Goal: Obtain resource: Download file/media

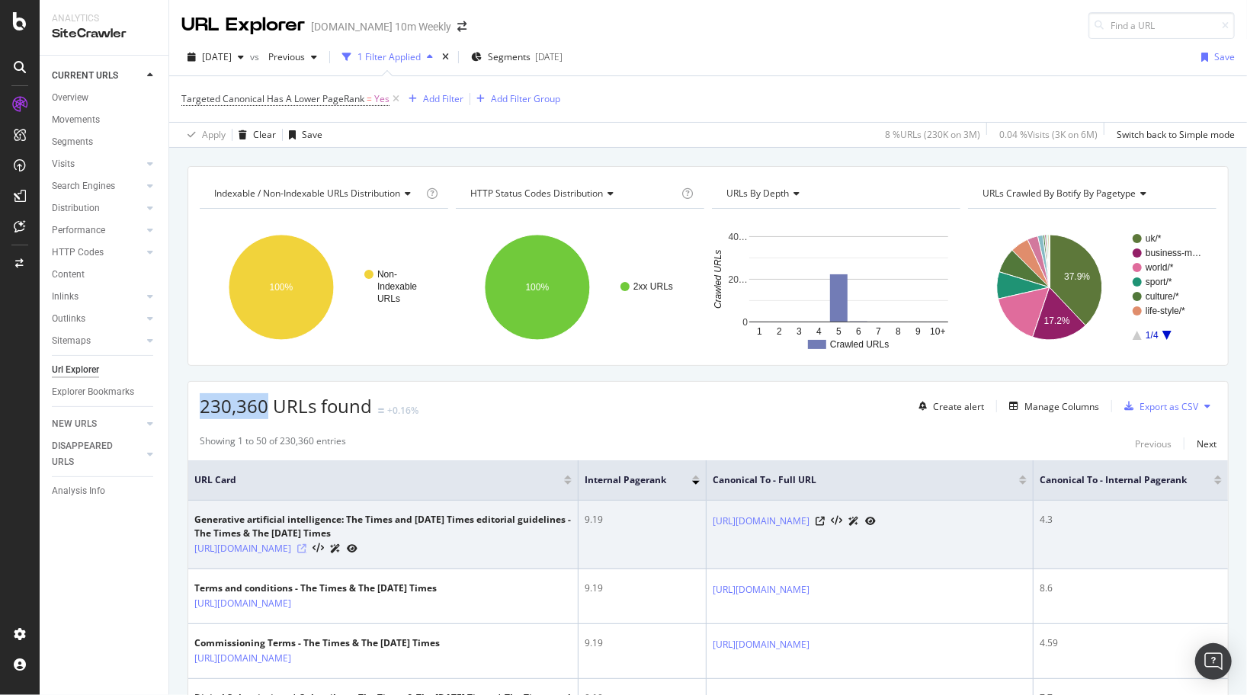
click at [306, 553] on icon at bounding box center [301, 548] width 9 height 9
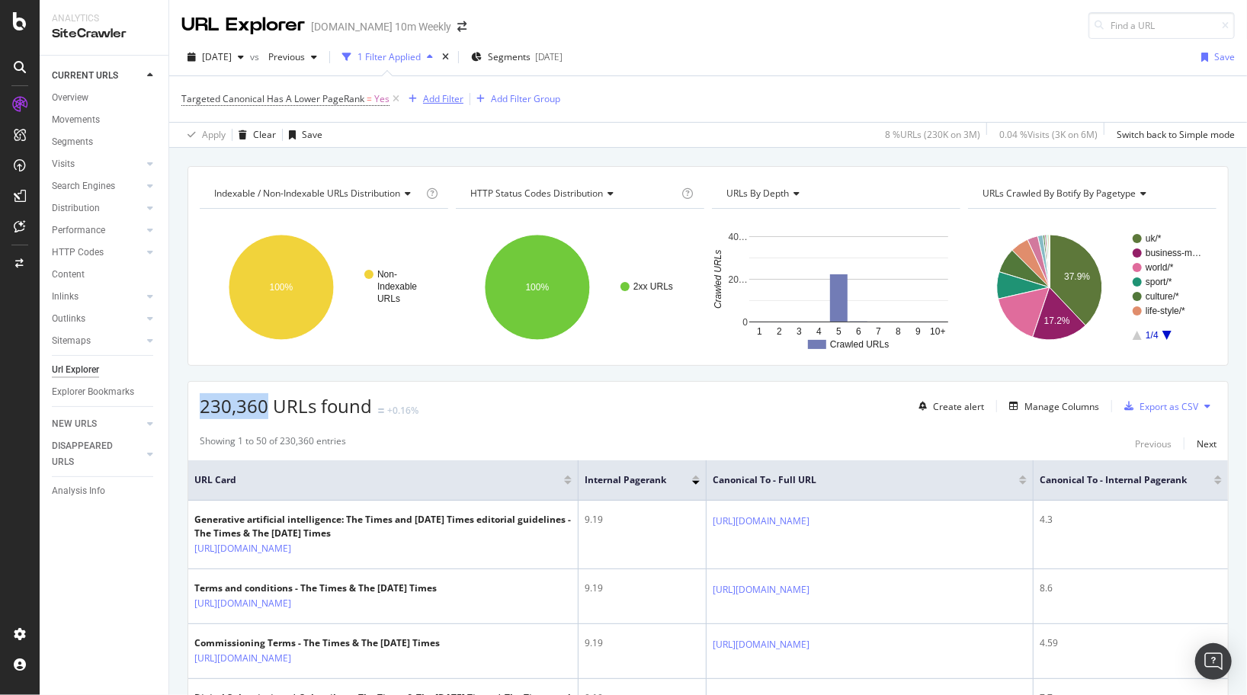
click at [450, 102] on div "Add Filter" at bounding box center [443, 98] width 40 height 13
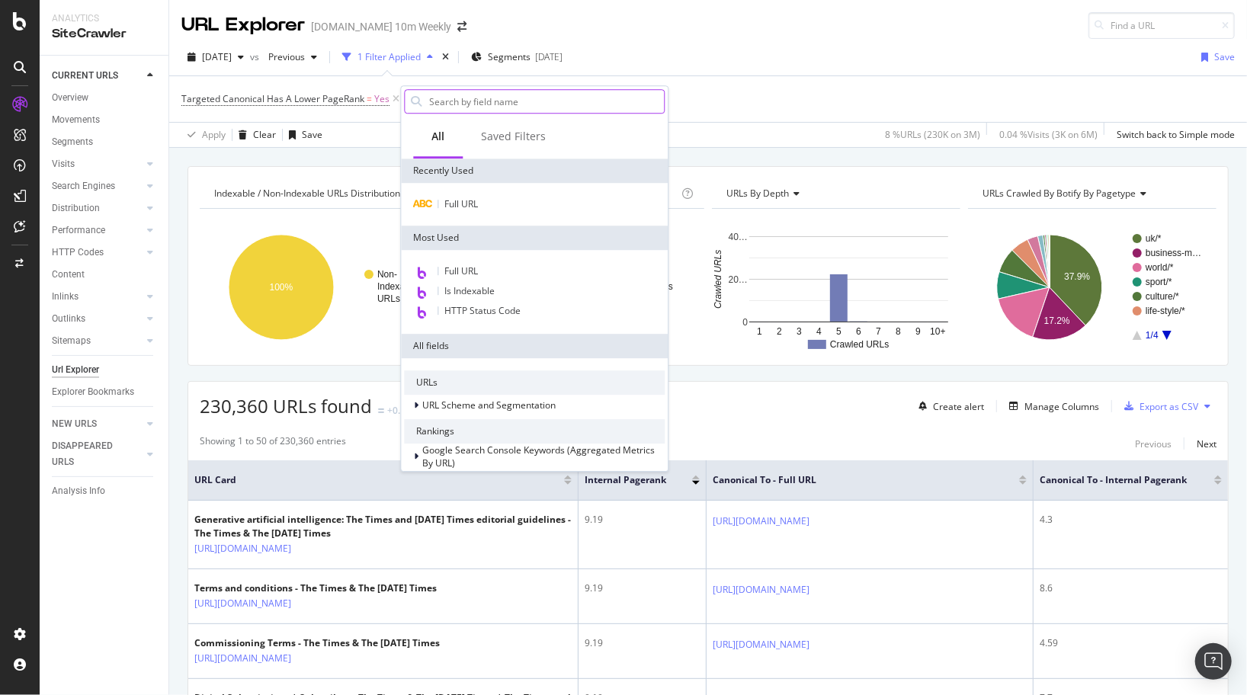
click at [467, 103] on input "text" at bounding box center [546, 101] width 236 height 23
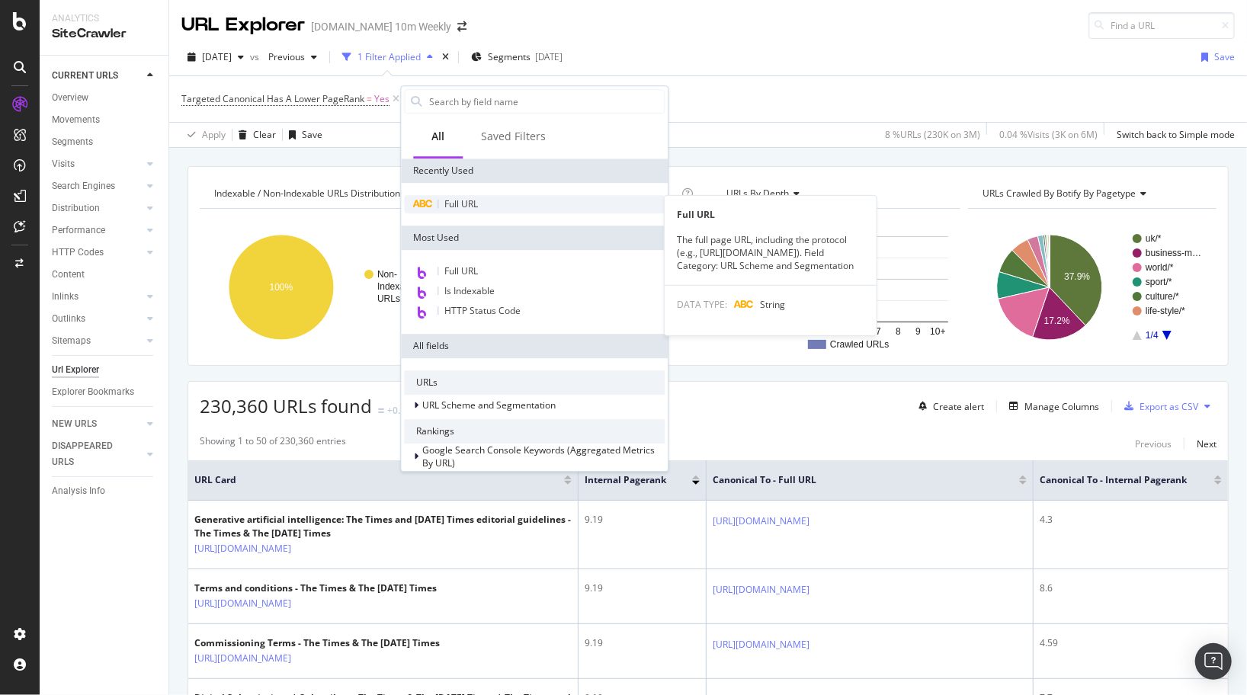
click at [467, 211] on div "Full URL" at bounding box center [534, 204] width 261 height 18
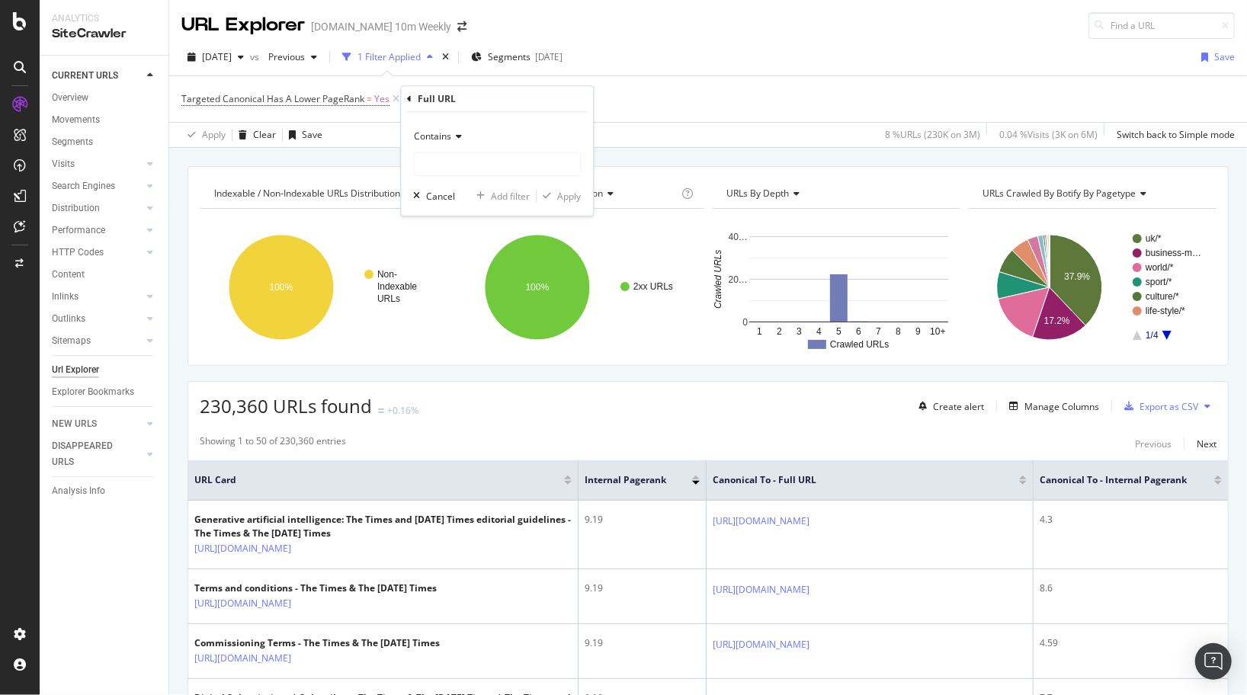
click at [447, 129] on div "Contains" at bounding box center [497, 136] width 168 height 24
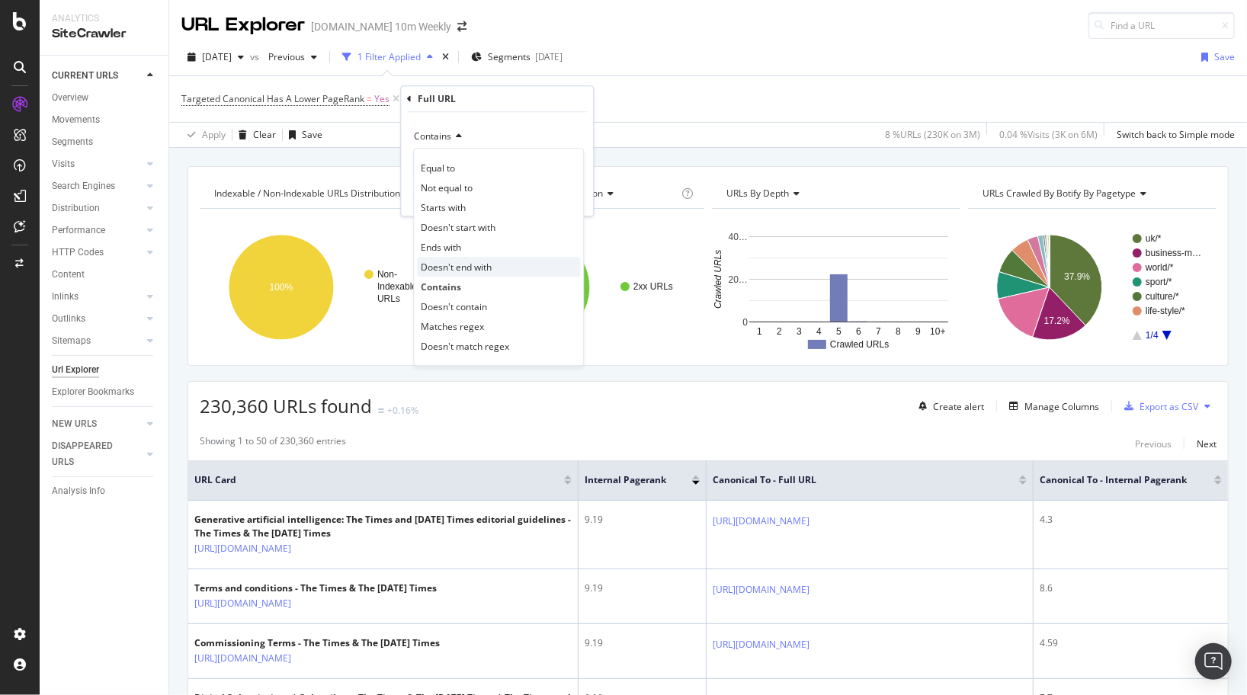
click at [450, 268] on span "Doesn't end with" at bounding box center [456, 267] width 71 height 13
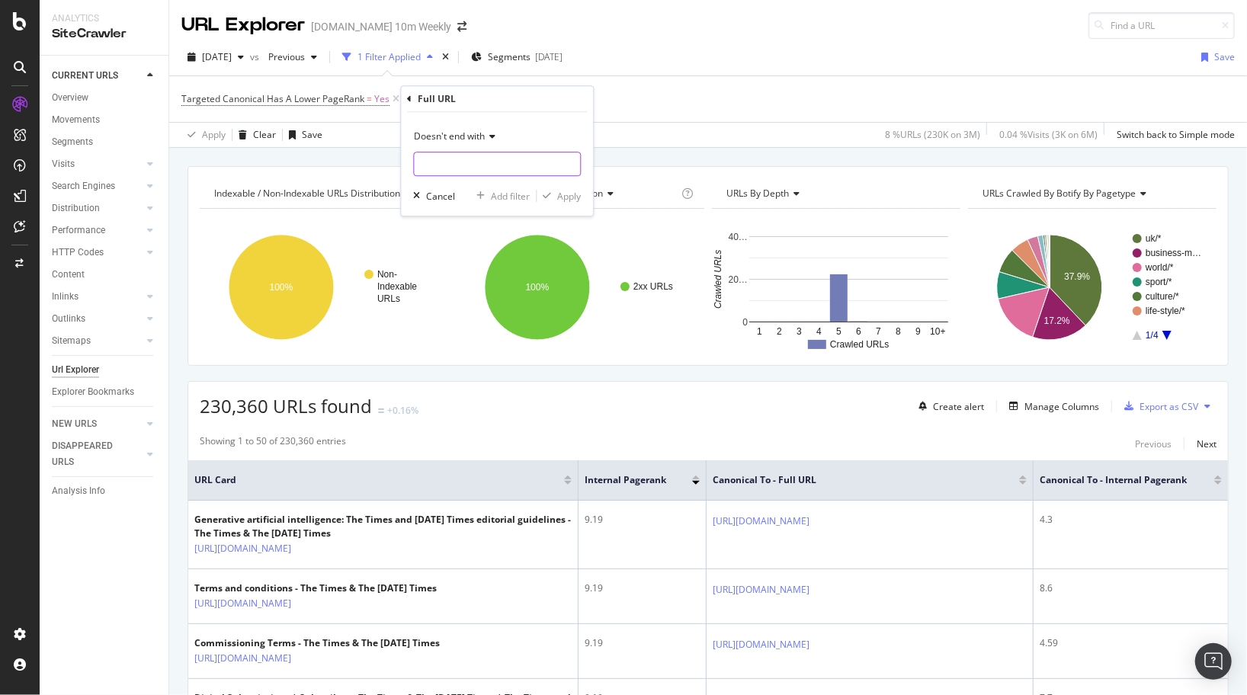
click at [445, 164] on input "text" at bounding box center [497, 164] width 166 height 24
type input "?region=global"
click at [576, 200] on div "Apply" at bounding box center [569, 196] width 24 height 13
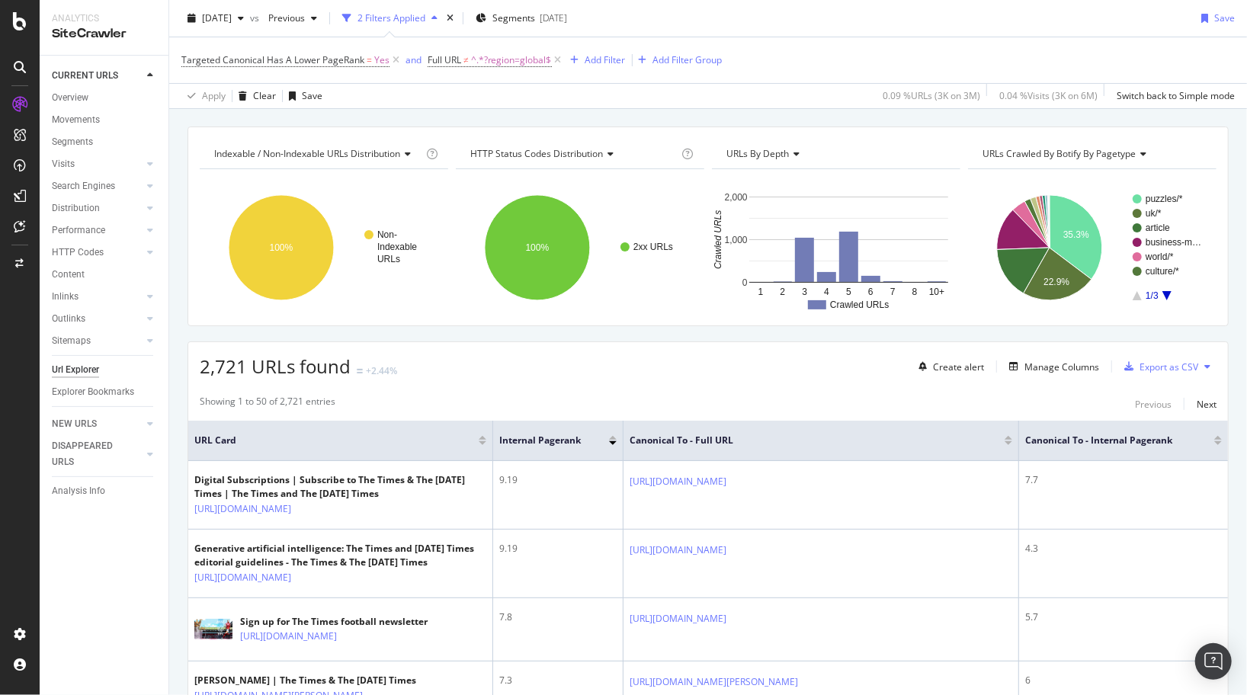
scroll to position [21, 0]
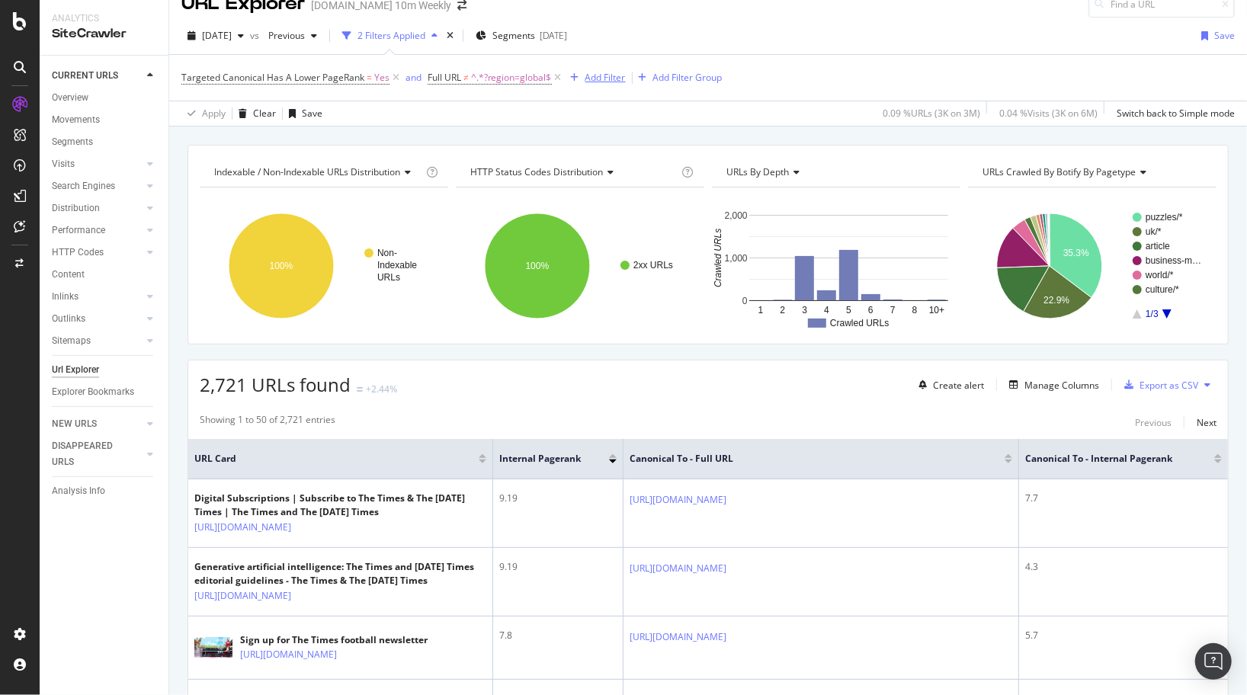
click at [594, 77] on div "Add Filter" at bounding box center [605, 77] width 40 height 13
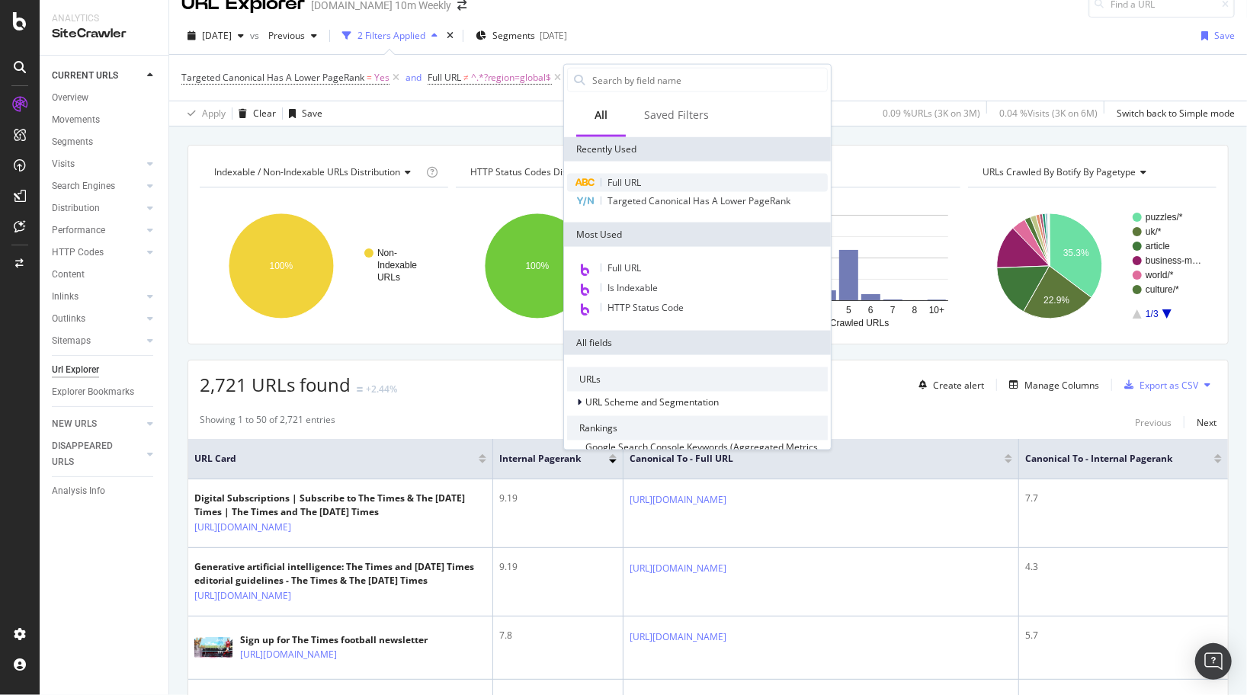
click at [633, 178] on span "Full URL" at bounding box center [625, 182] width 34 height 13
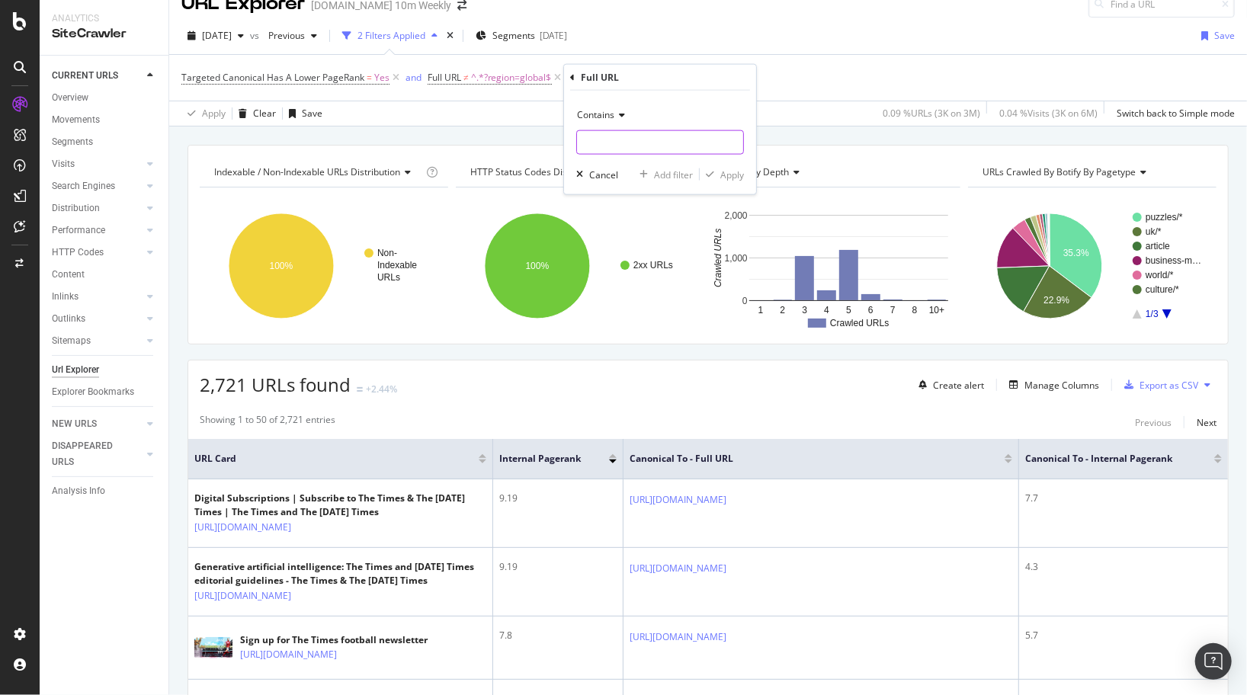
click at [620, 140] on input "text" at bounding box center [660, 142] width 166 height 24
type input "/static/"
click at [734, 172] on div "Apply" at bounding box center [732, 174] width 24 height 13
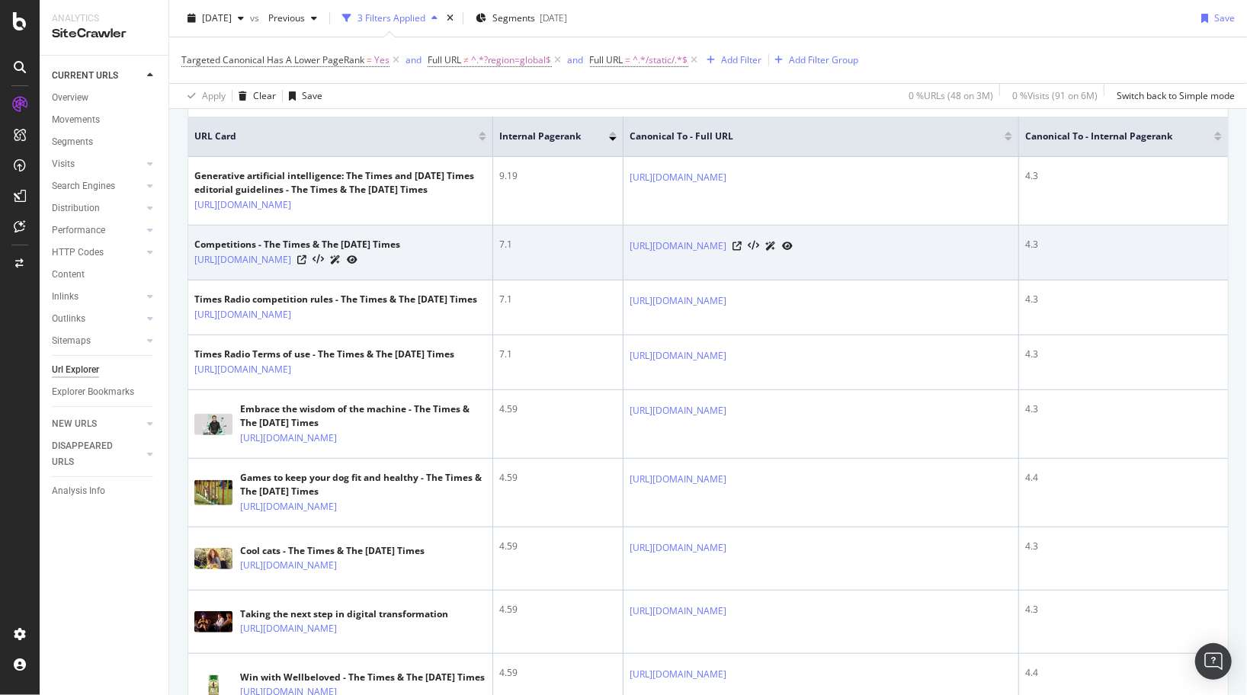
scroll to position [347, 0]
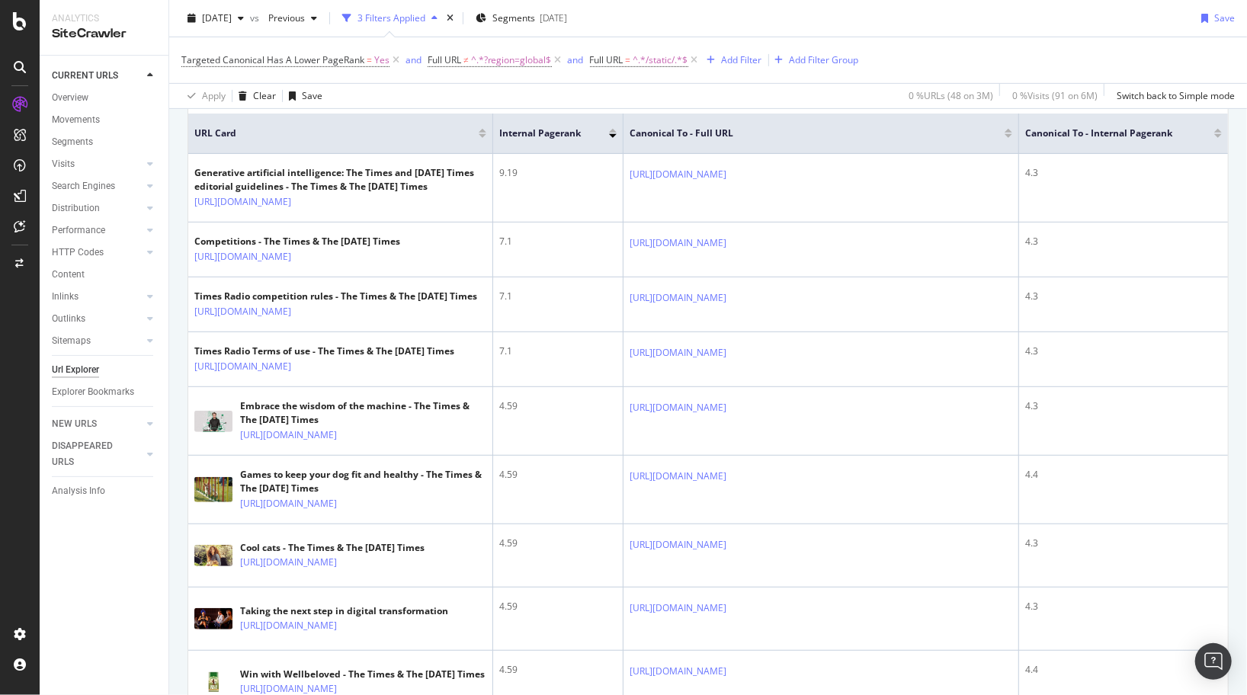
click at [1147, 56] on div "Targeted Canonical Has A Lower PageRank = Yes and Full URL ≠ ^.*?region=global$…" at bounding box center [707, 60] width 1053 height 46
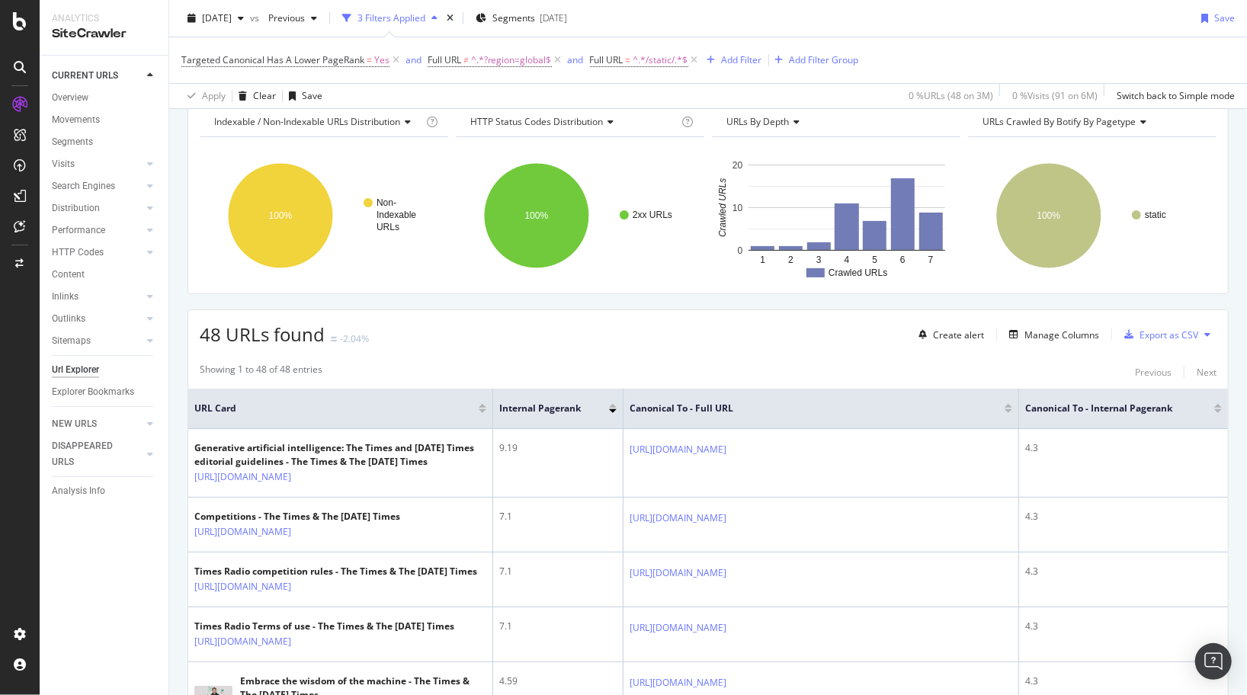
scroll to position [0, 0]
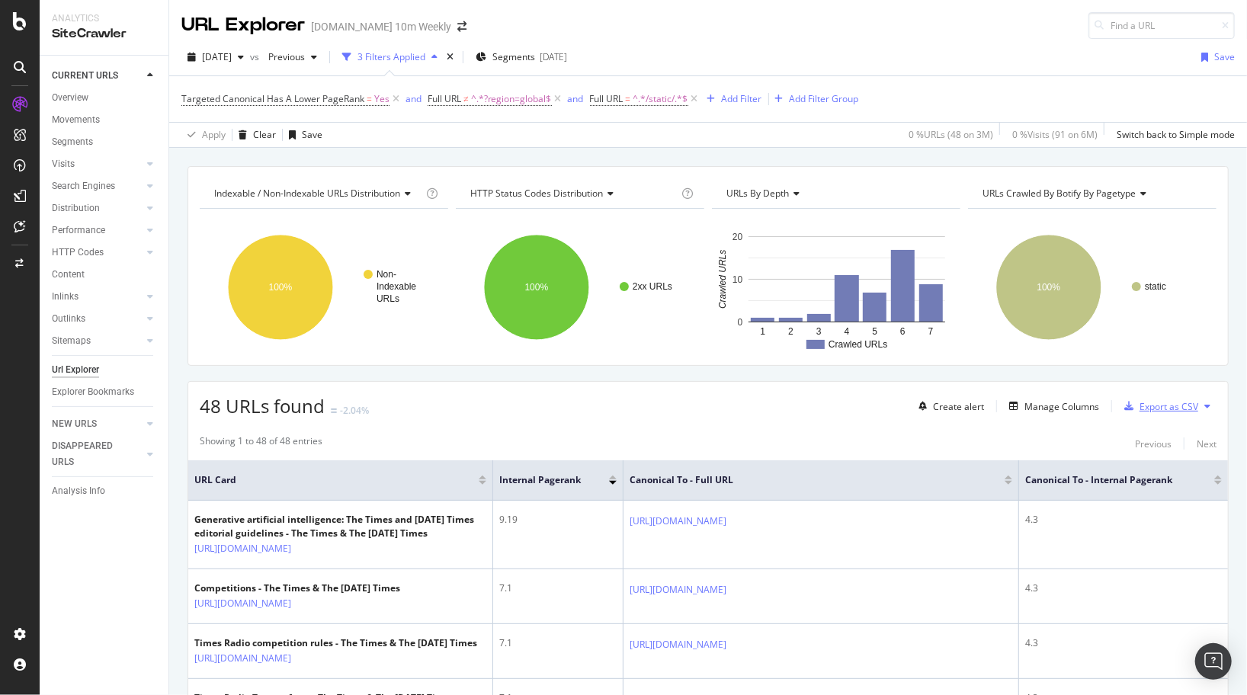
click at [1175, 402] on div "Export as CSV" at bounding box center [1169, 406] width 59 height 13
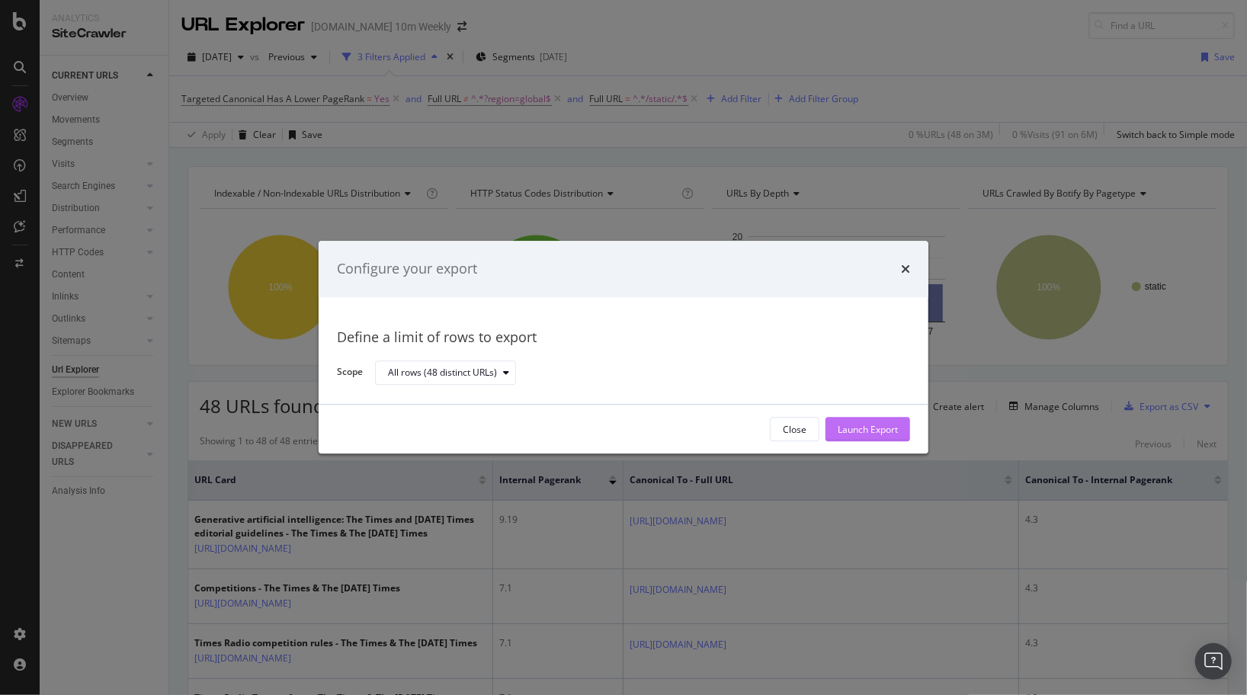
click at [854, 428] on div "Launch Export" at bounding box center [868, 429] width 60 height 13
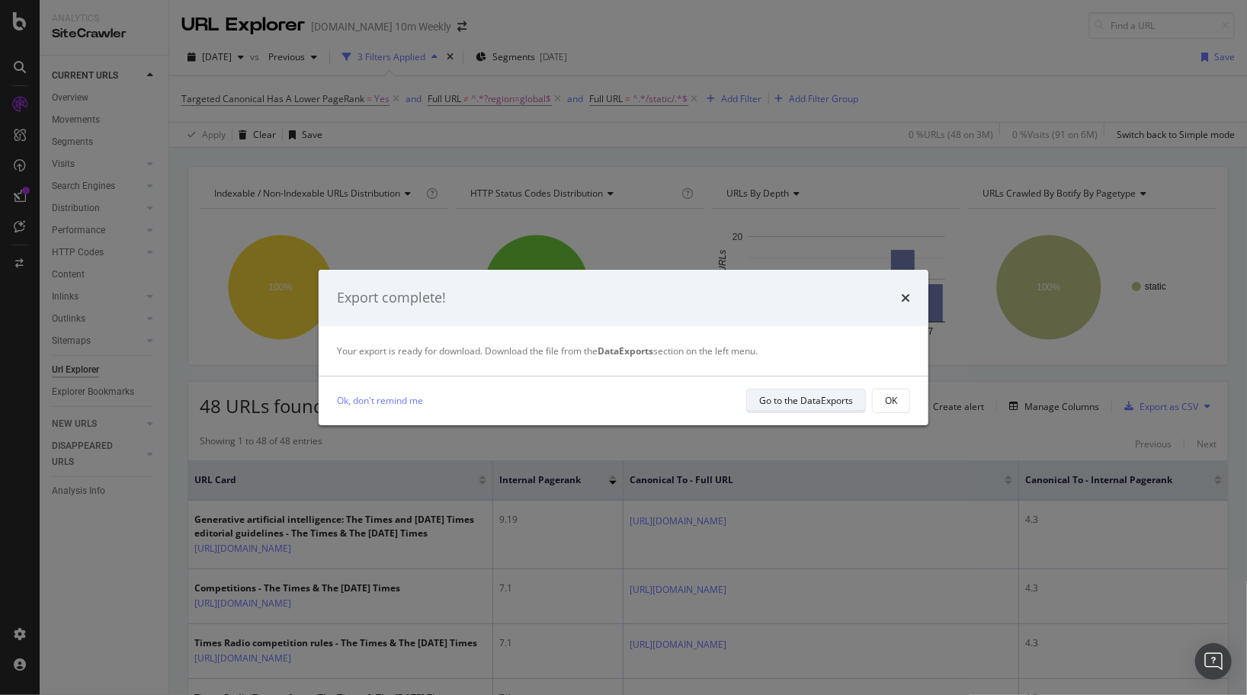
click at [826, 404] on div "Go to the DataExports" at bounding box center [806, 400] width 94 height 13
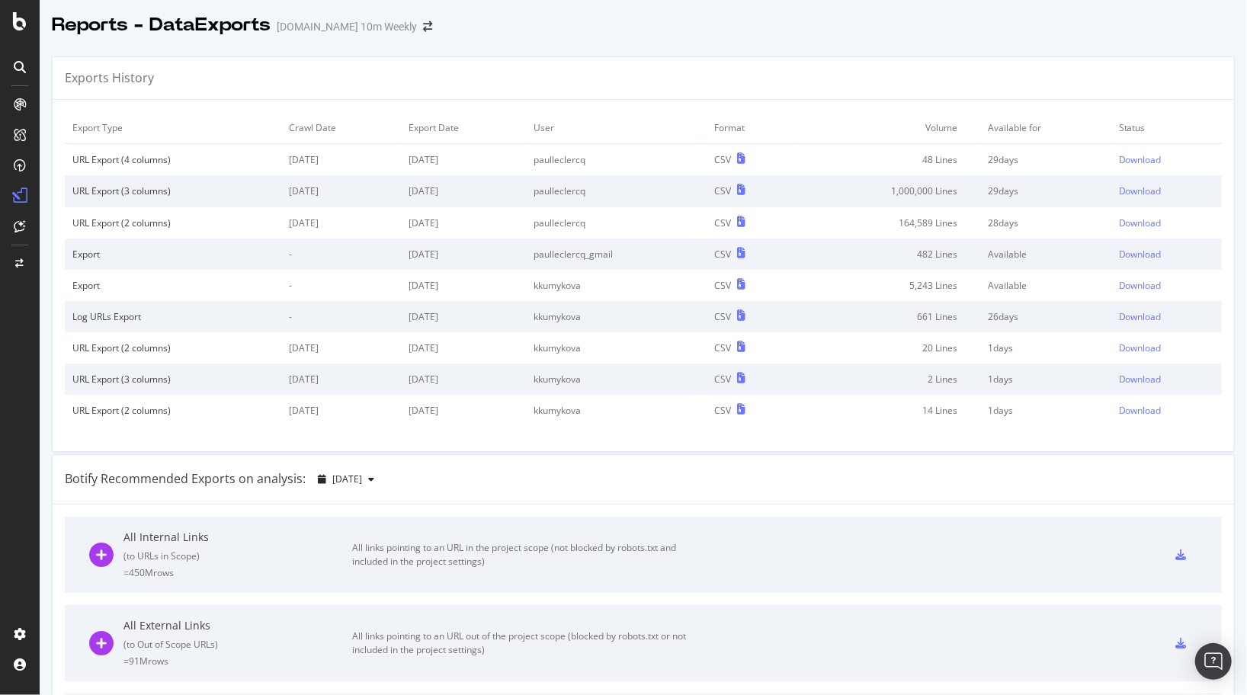
click at [579, 189] on td "paulleclercq" at bounding box center [616, 190] width 181 height 31
click at [903, 195] on td "1,000,000 Lines" at bounding box center [888, 190] width 184 height 31
click at [1132, 195] on div "Download" at bounding box center [1140, 190] width 43 height 13
click at [1137, 159] on div "Download" at bounding box center [1140, 159] width 43 height 13
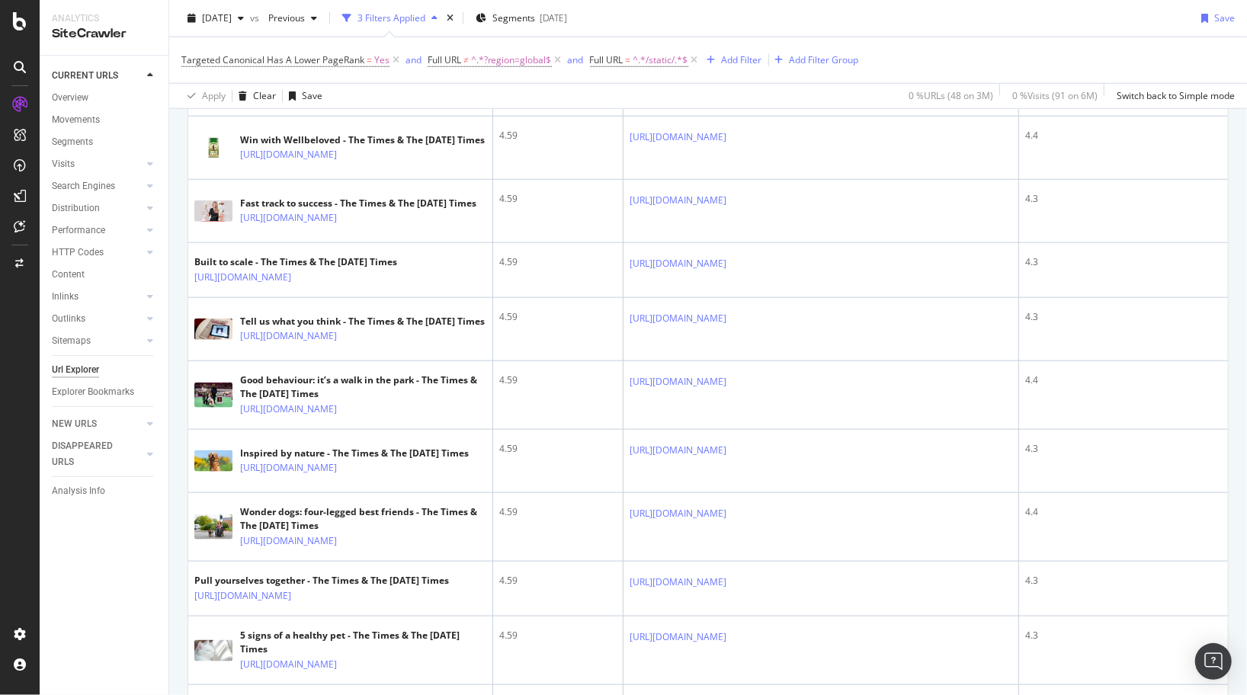
scroll to position [201, 0]
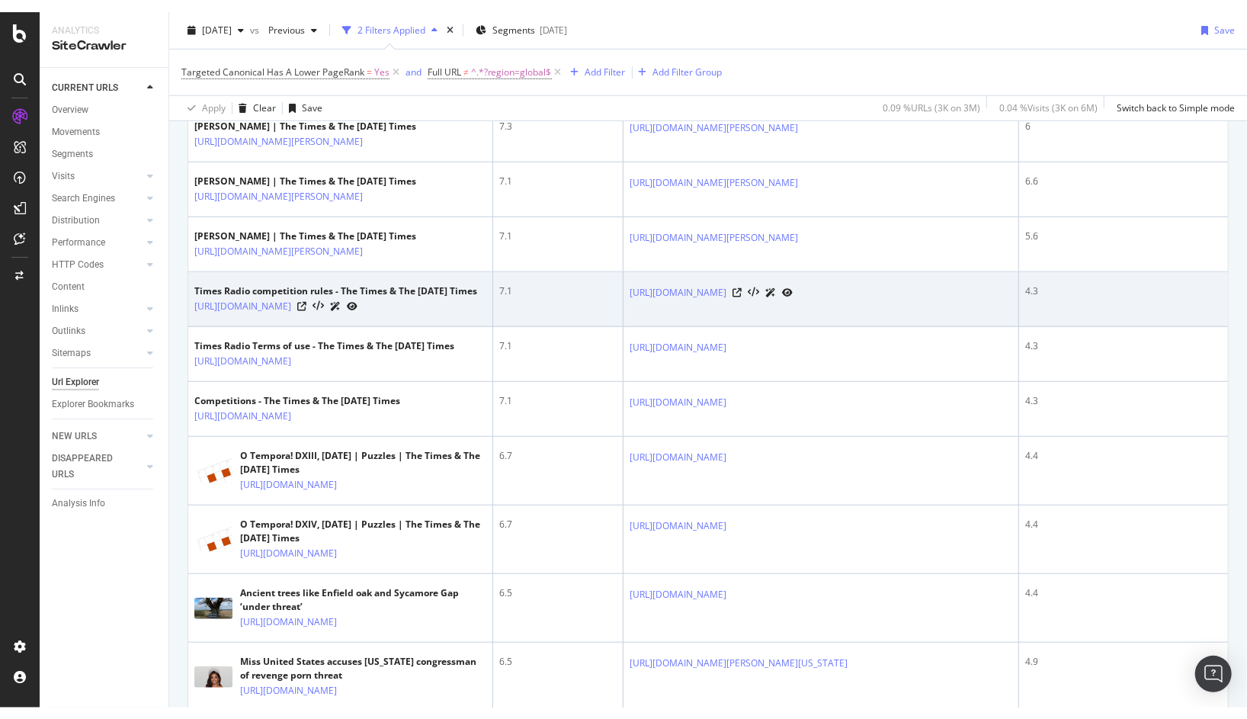
scroll to position [701, 0]
